Goal: Check status

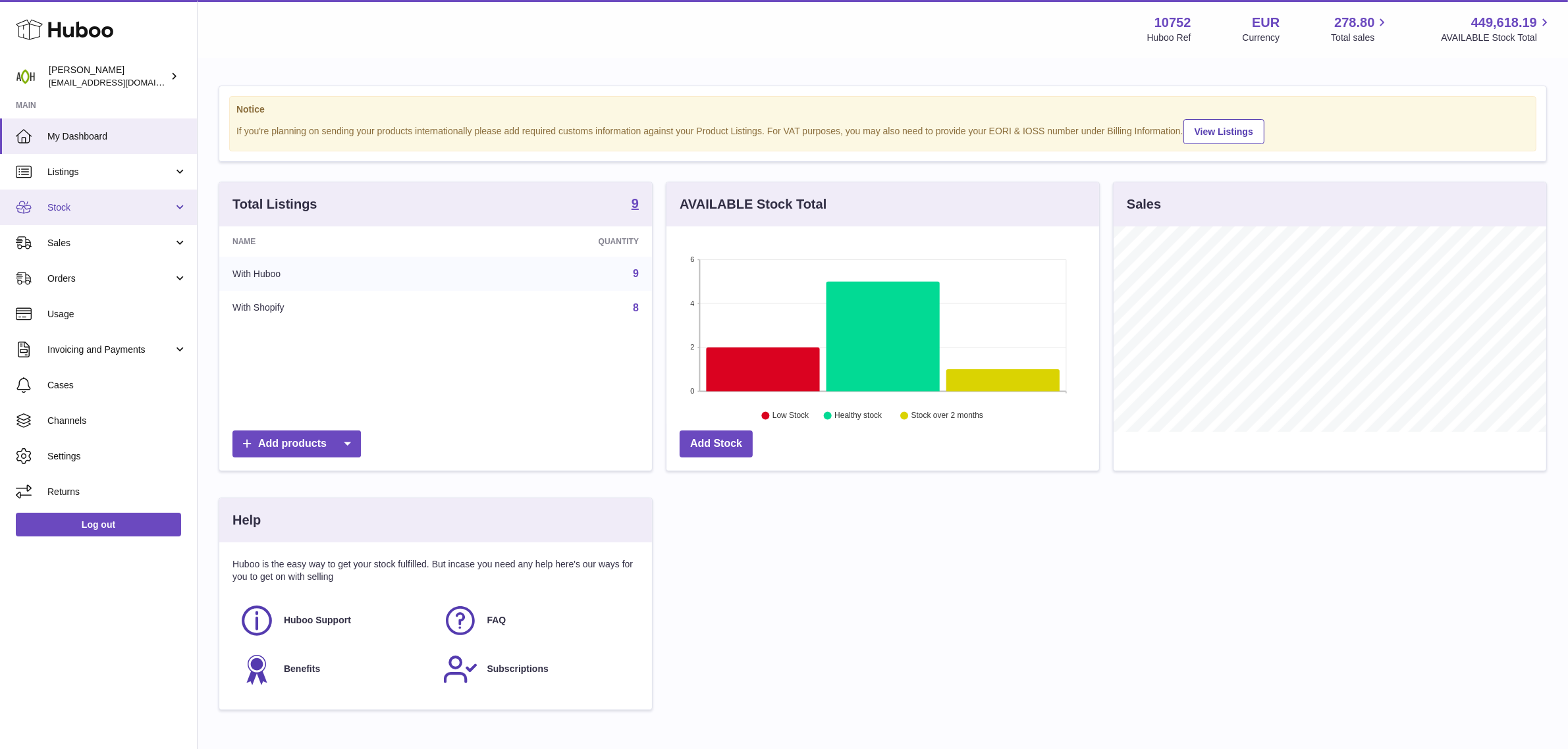
scroll to position [205, 432]
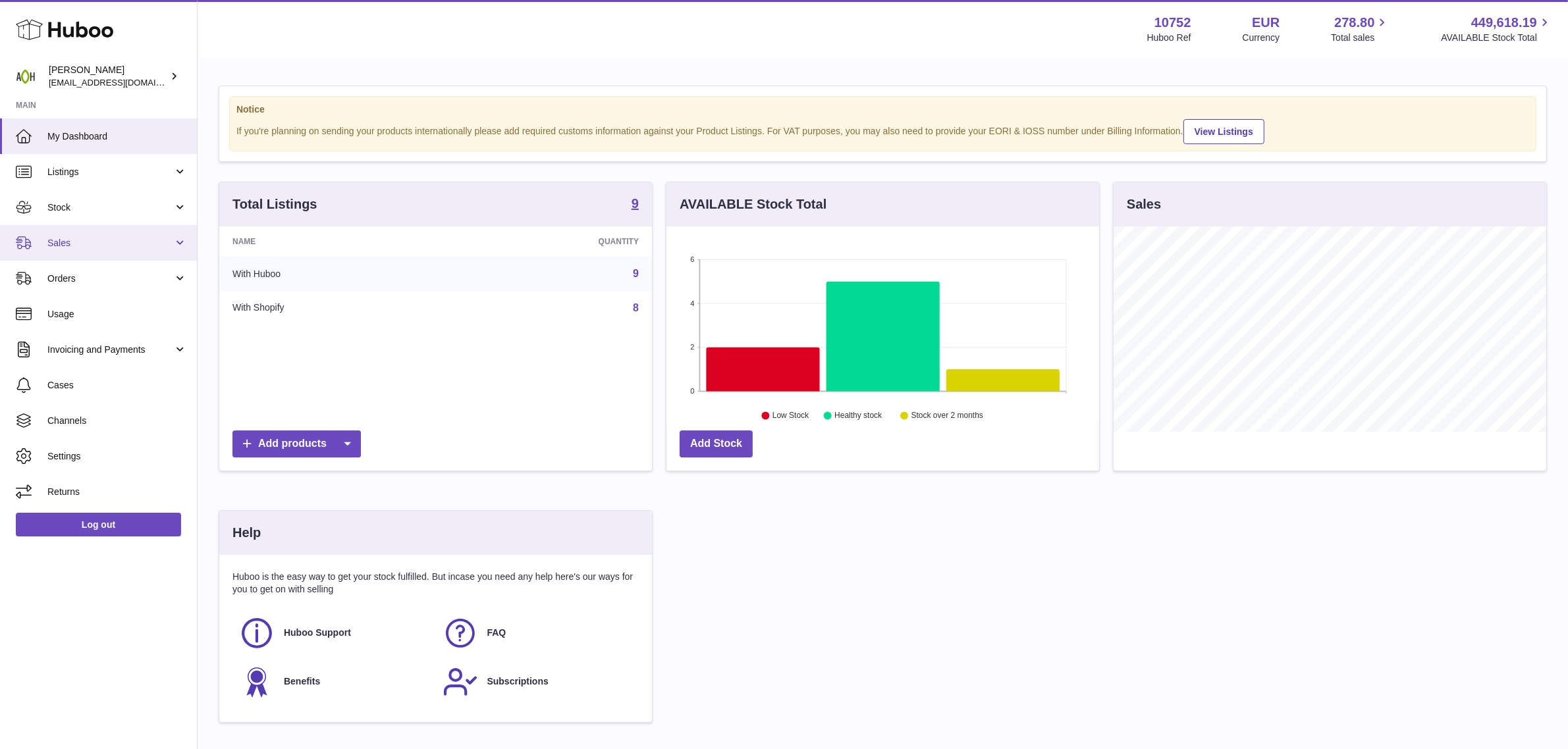
click at [110, 234] on link "Sales" at bounding box center [98, 243] width 196 height 36
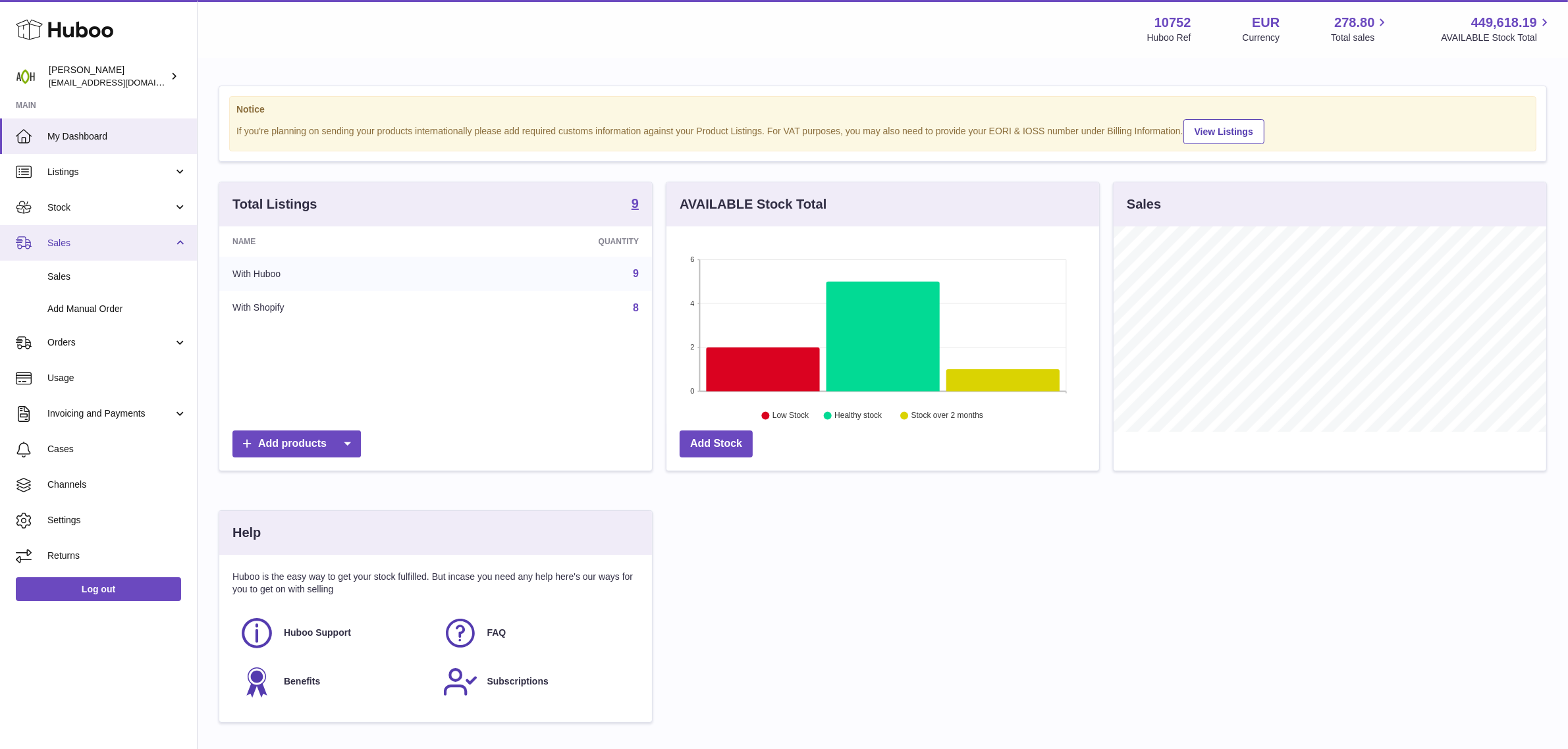
click at [97, 257] on link "Sales" at bounding box center [98, 243] width 196 height 36
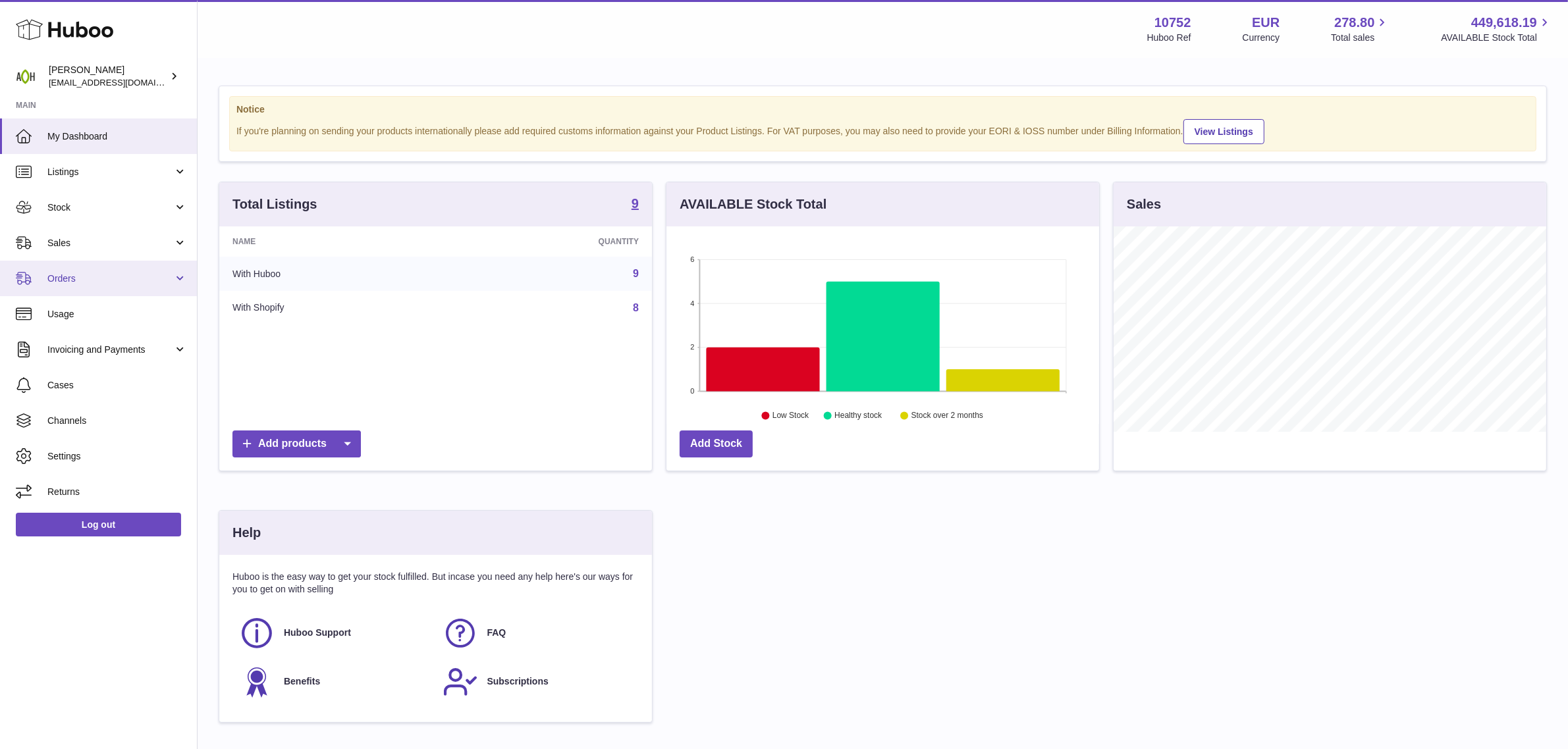
click at [103, 278] on ul "My Dashboard Listings Not with Huboo Listings with Huboo Bundles Stock Stock St…" at bounding box center [98, 314] width 196 height 391
click at [106, 250] on link "Sales" at bounding box center [98, 243] width 196 height 36
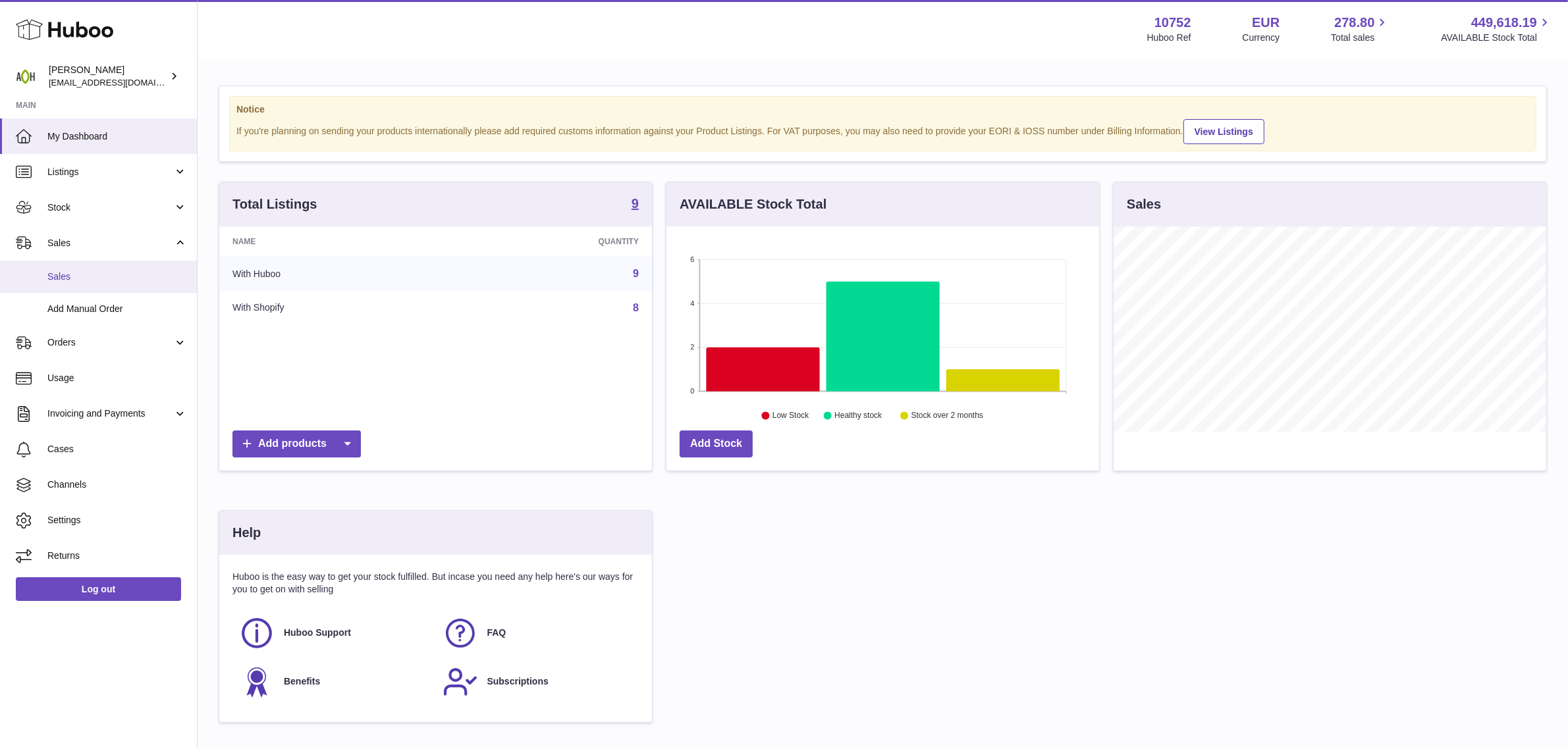
click at [102, 281] on span "Sales" at bounding box center [117, 276] width 140 height 13
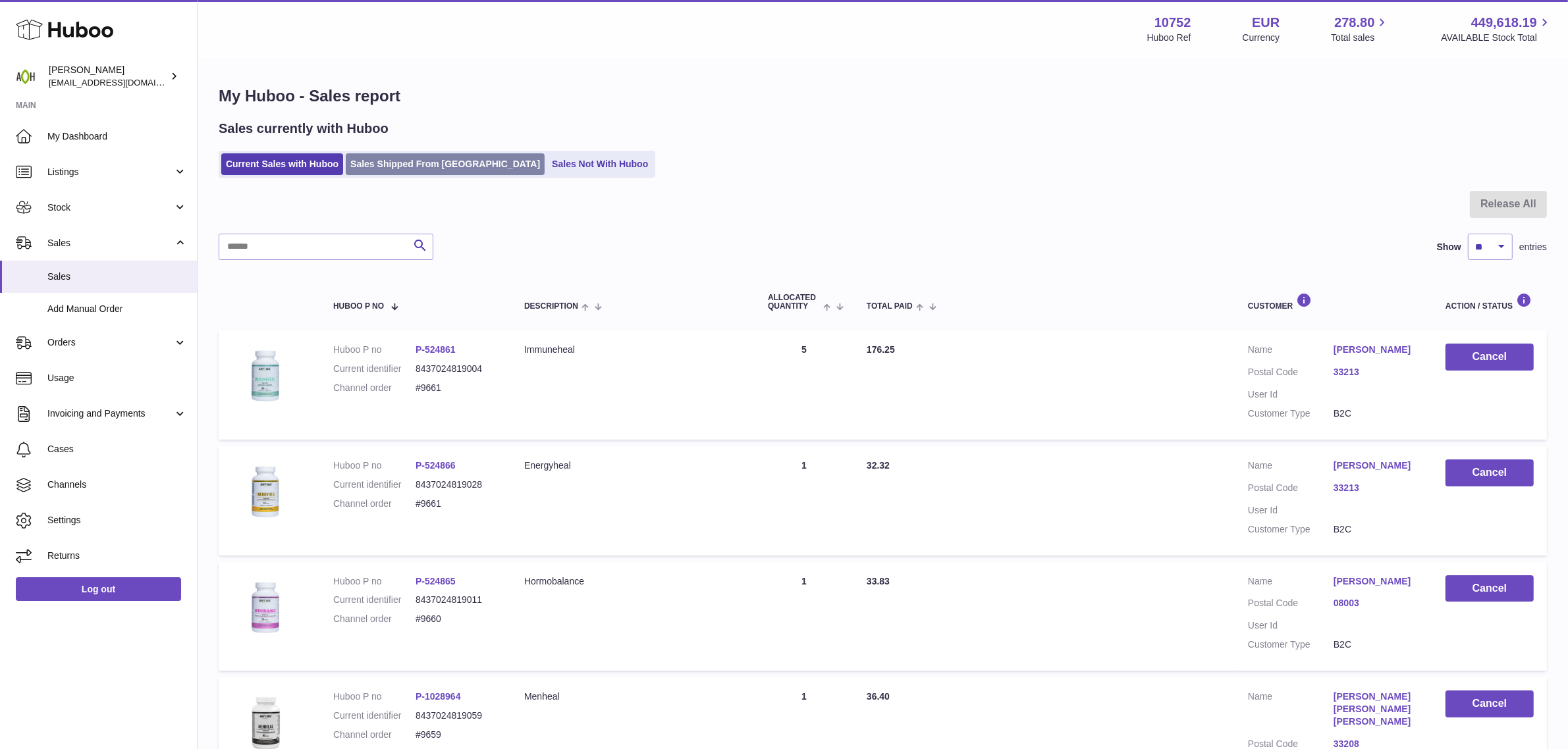
click at [416, 160] on link "Sales Shipped From [GEOGRAPHIC_DATA]" at bounding box center [445, 164] width 199 height 22
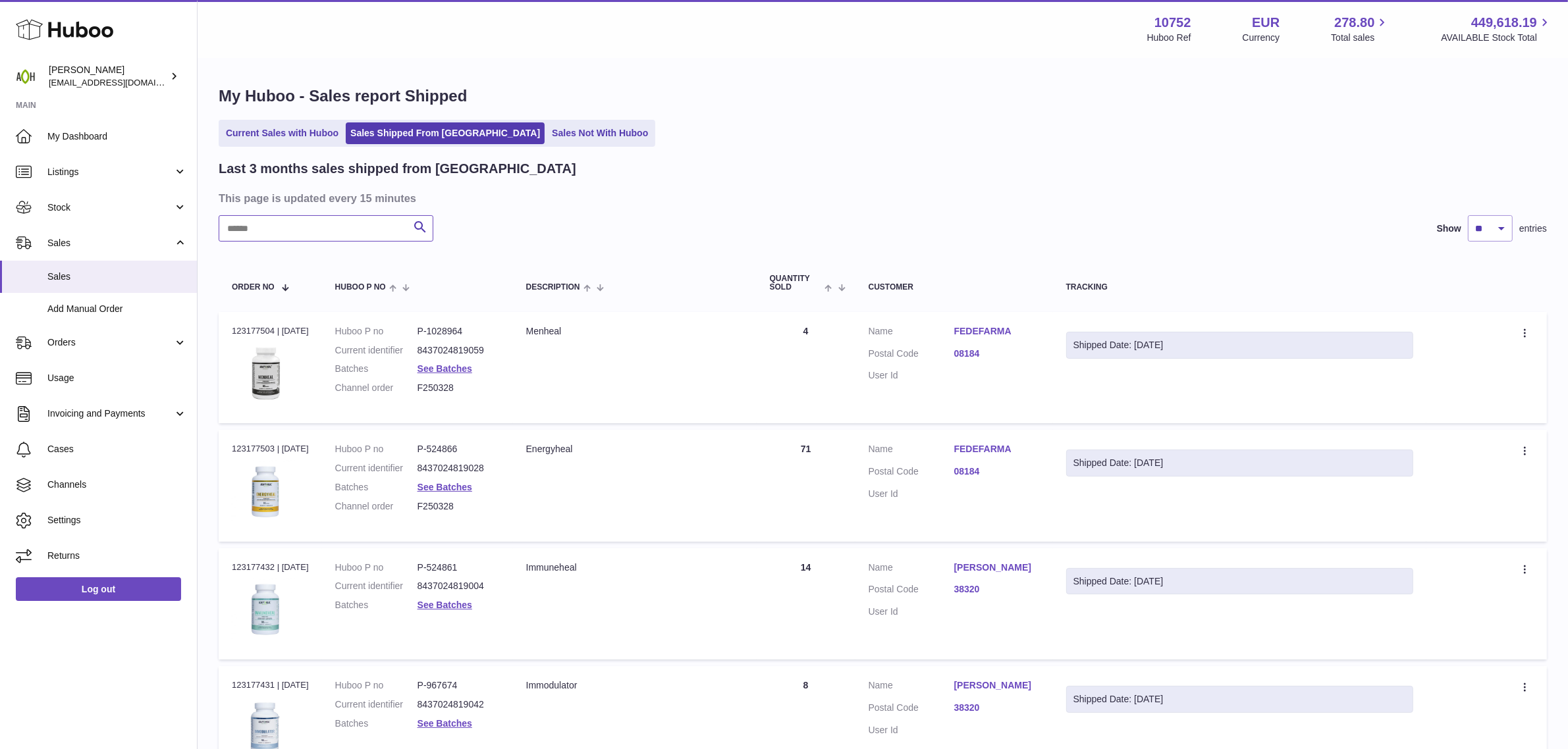
click at [274, 226] on input "text" at bounding box center [326, 228] width 215 height 26
paste input "****"
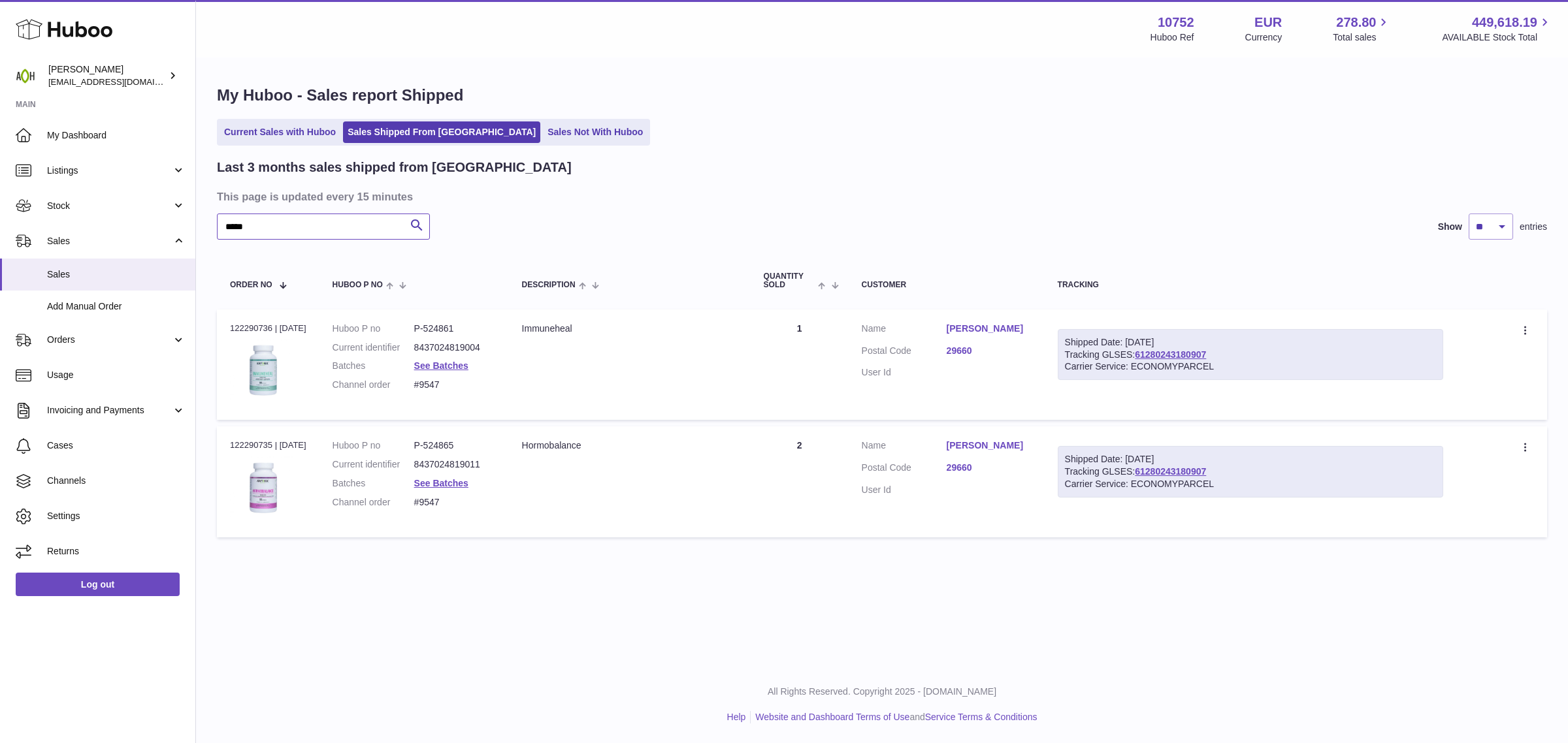
type input "****"
drag, startPoint x: 1233, startPoint y: 351, endPoint x: 1146, endPoint y: 354, distance: 87.1
click at [1146, 354] on div "Shipped Date: [DATE] Tracking GLSES: 61280243180907 Carrier Service: ECONOMYPAR…" at bounding box center [1251, 355] width 386 height 52
copy link "61280243180907"
